Goal: Transaction & Acquisition: Purchase product/service

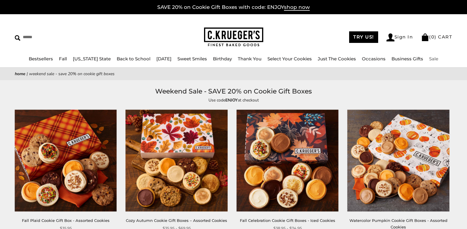
click at [429, 60] on link "Sale" at bounding box center [433, 59] width 9 height 6
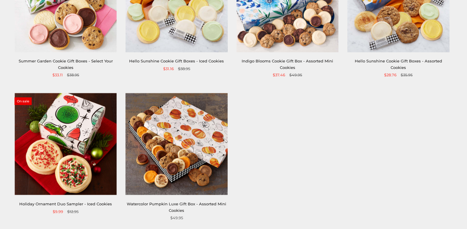
scroll to position [114, 0]
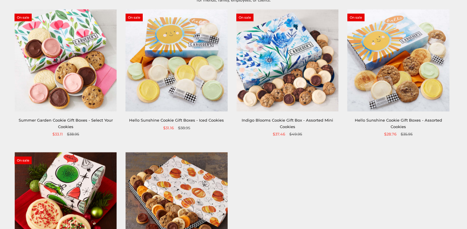
click at [391, 78] on img at bounding box center [398, 60] width 102 height 102
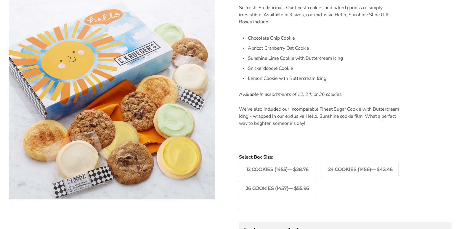
scroll to position [237, 0]
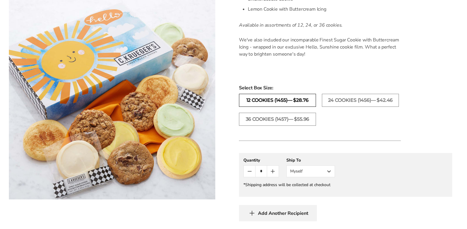
click at [303, 101] on label "12 Cookies (1455)— $28.76" at bounding box center [277, 100] width 77 height 13
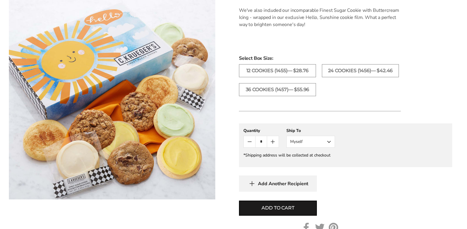
scroll to position [296, 0]
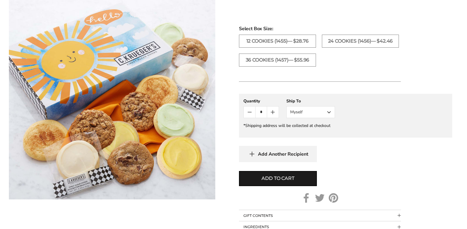
click at [329, 112] on button "Myself" at bounding box center [310, 112] width 49 height 12
click at [311, 133] on button "Other Recipient" at bounding box center [310, 134] width 48 height 11
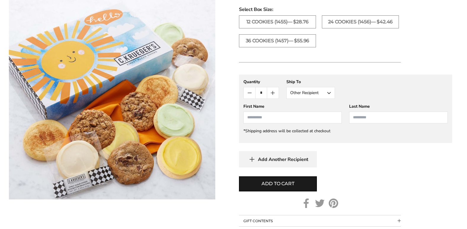
scroll to position [325, 0]
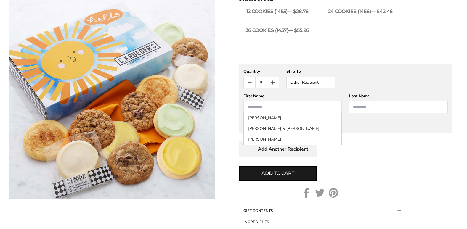
click at [271, 106] on input "First Name" at bounding box center [292, 107] width 99 height 12
type input "****"
type input "*****"
click at [383, 149] on div "Add Another Recipient" at bounding box center [345, 149] width 213 height 16
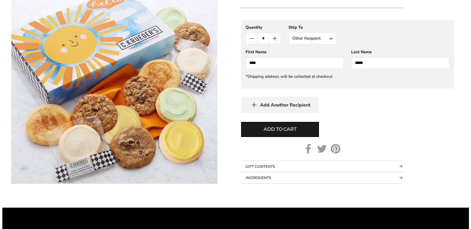
scroll to position [385, 0]
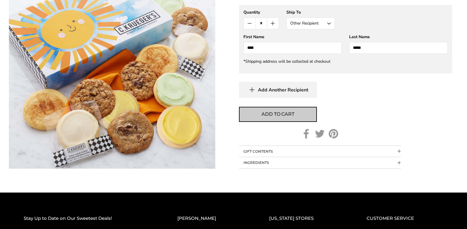
click at [301, 116] on button "Add to cart" at bounding box center [278, 114] width 78 height 15
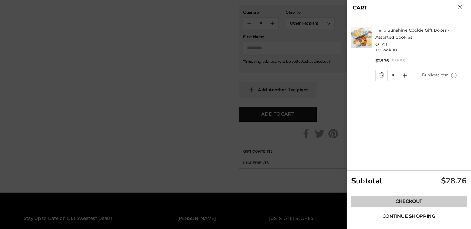
click at [415, 202] on link "Checkout" at bounding box center [408, 202] width 115 height 12
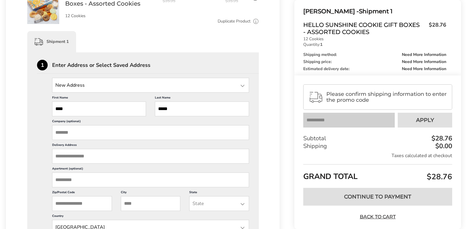
scroll to position [148, 0]
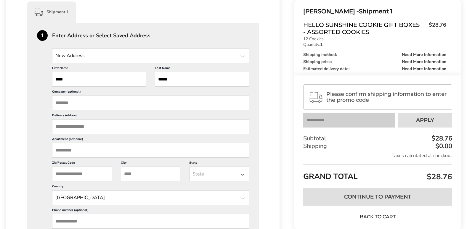
click at [67, 127] on input "Delivery Address" at bounding box center [150, 126] width 197 height 15
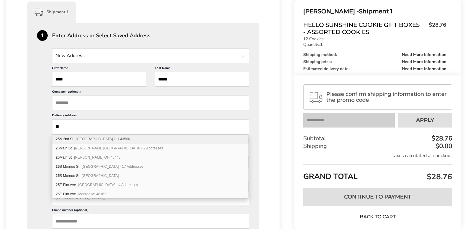
type input "*"
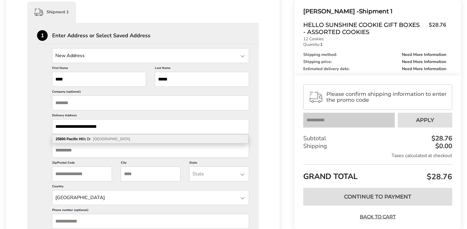
type input "**********"
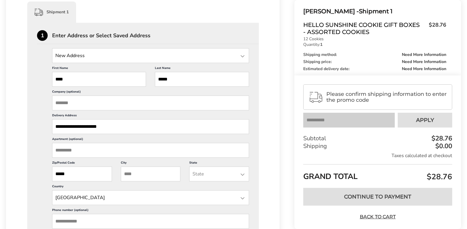
type input "*****"
click at [170, 171] on input "City" at bounding box center [151, 174] width 60 height 15
type input "**********"
click at [217, 210] on li "California" at bounding box center [218, 210] width 59 height 11
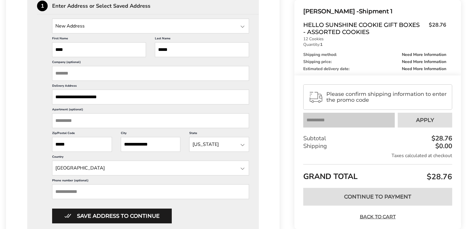
scroll to position [207, 0]
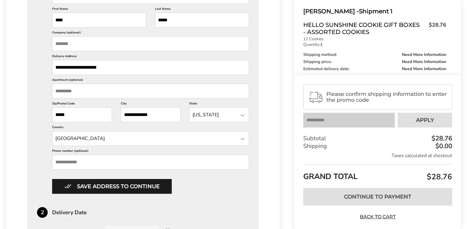
click at [74, 162] on input "Phone number (optional)" at bounding box center [150, 162] width 197 height 15
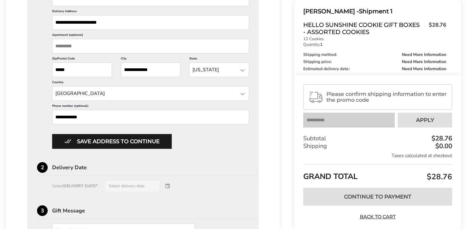
scroll to position [266, 0]
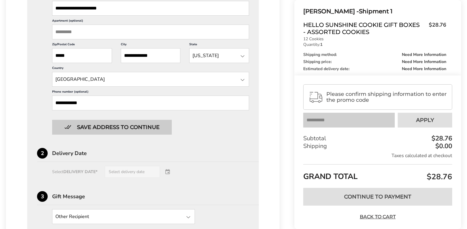
type input "**********"
click at [127, 128] on button "Save address to continue" at bounding box center [112, 127] width 120 height 15
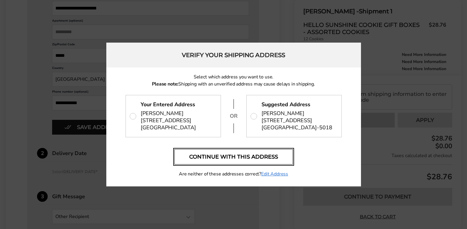
click at [252, 162] on button "Continue with this address" at bounding box center [233, 156] width 118 height 15
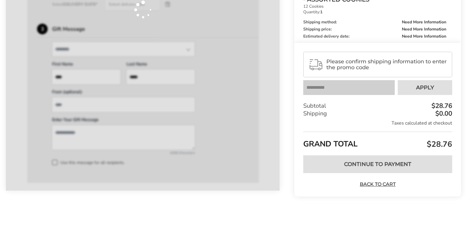
scroll to position [244, 0]
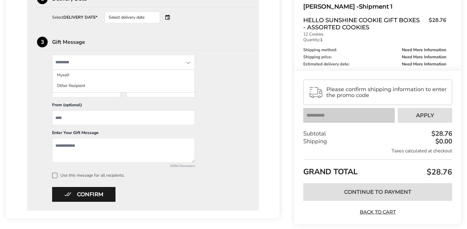
drag, startPoint x: 107, startPoint y: 61, endPoint x: 107, endPoint y: 64, distance: 3.0
click at [107, 63] on input "State" at bounding box center [123, 62] width 143 height 15
click at [112, 64] on input "State" at bounding box center [123, 62] width 143 height 15
click at [227, 64] on div "Other Recipient Myself Other Recipient First Name * Enter recipient name **** L…" at bounding box center [143, 116] width 212 height 123
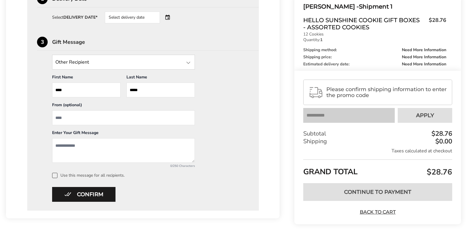
click at [78, 120] on input "From" at bounding box center [123, 117] width 143 height 15
type input "**********"
click at [73, 150] on textarea "Add a message" at bounding box center [123, 150] width 143 height 25
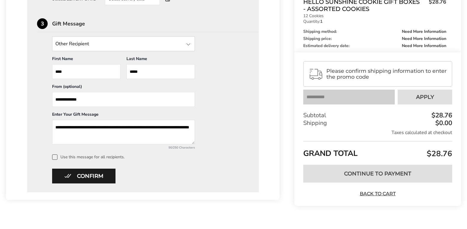
scroll to position [272, 0]
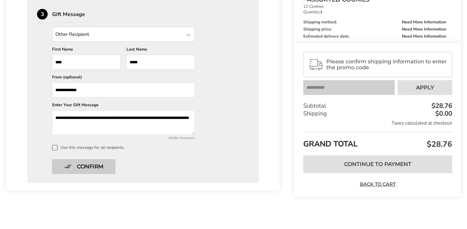
type textarea "**********"
click at [89, 167] on button "Confirm" at bounding box center [83, 166] width 63 height 15
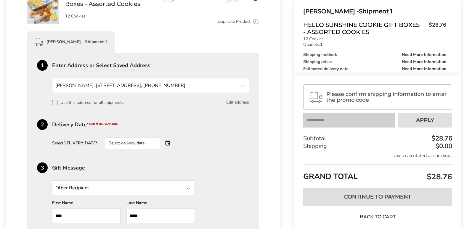
scroll to position [118, 0]
click at [167, 140] on div "Select delivery date" at bounding box center [141, 143] width 72 height 12
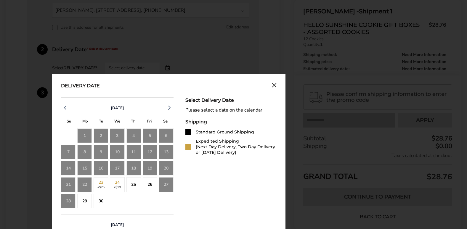
scroll to position [177, 0]
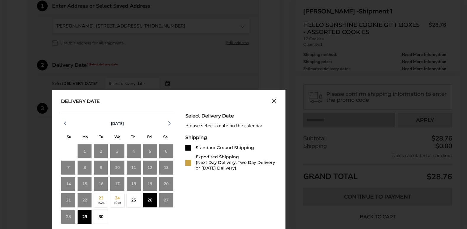
click at [149, 202] on div "26" at bounding box center [150, 200] width 14 height 14
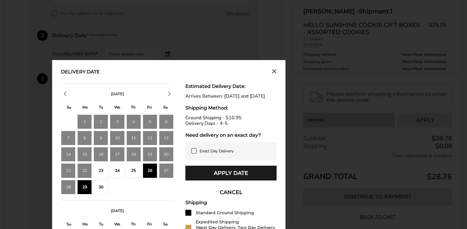
scroll to position [237, 0]
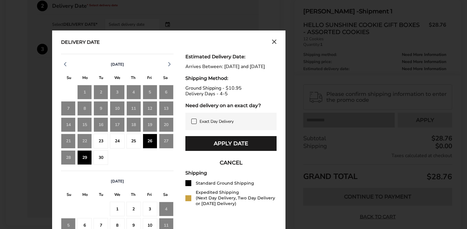
click at [135, 141] on div "25" at bounding box center [133, 141] width 14 height 14
click at [96, 160] on div "30" at bounding box center [100, 157] width 14 height 14
click at [82, 157] on div "29" at bounding box center [84, 157] width 14 height 14
click at [149, 142] on div "26" at bounding box center [150, 141] width 14 height 14
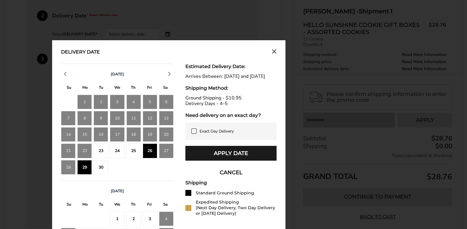
scroll to position [215, 0]
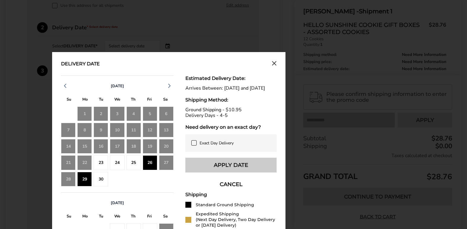
click at [217, 171] on button "Apply Date" at bounding box center [230, 165] width 91 height 15
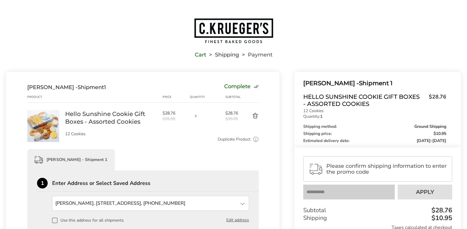
scroll to position [0, 0]
click at [143, 67] on div "Cart Shipping Payment" at bounding box center [233, 36] width 467 height 72
